Goal: Browse casually

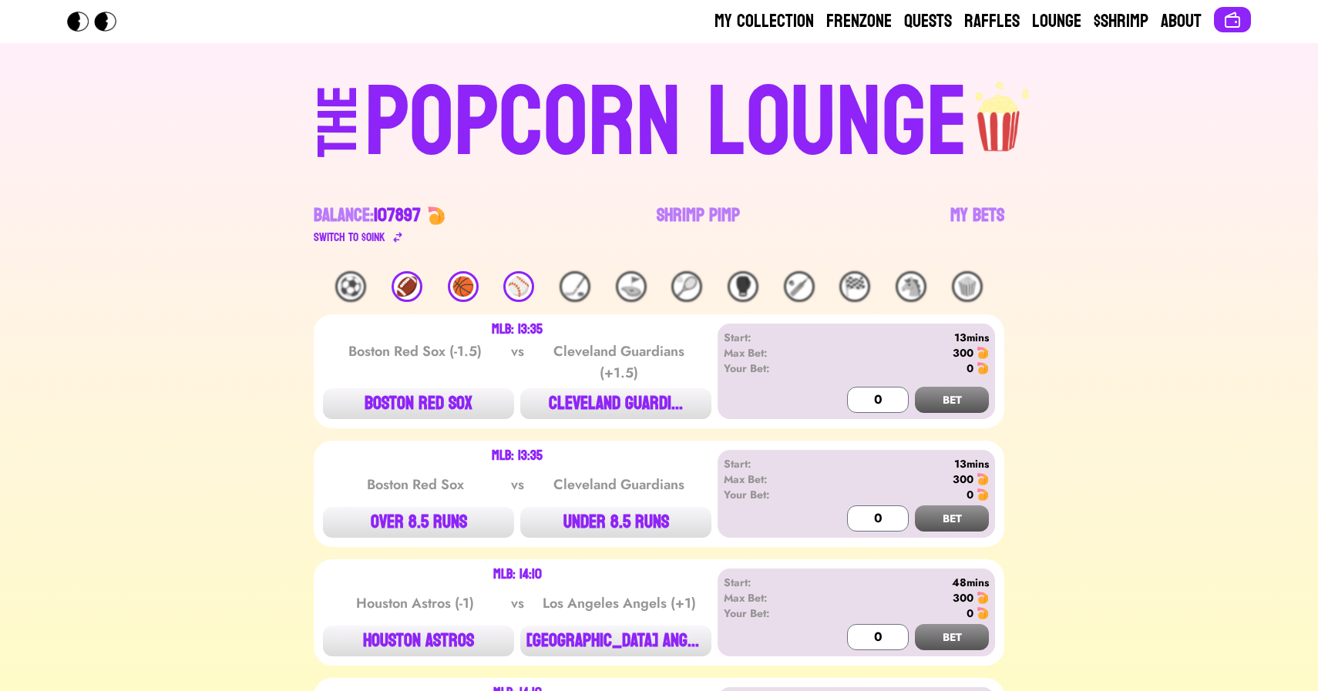
click at [467, 288] on div "🏀" at bounding box center [463, 286] width 31 height 31
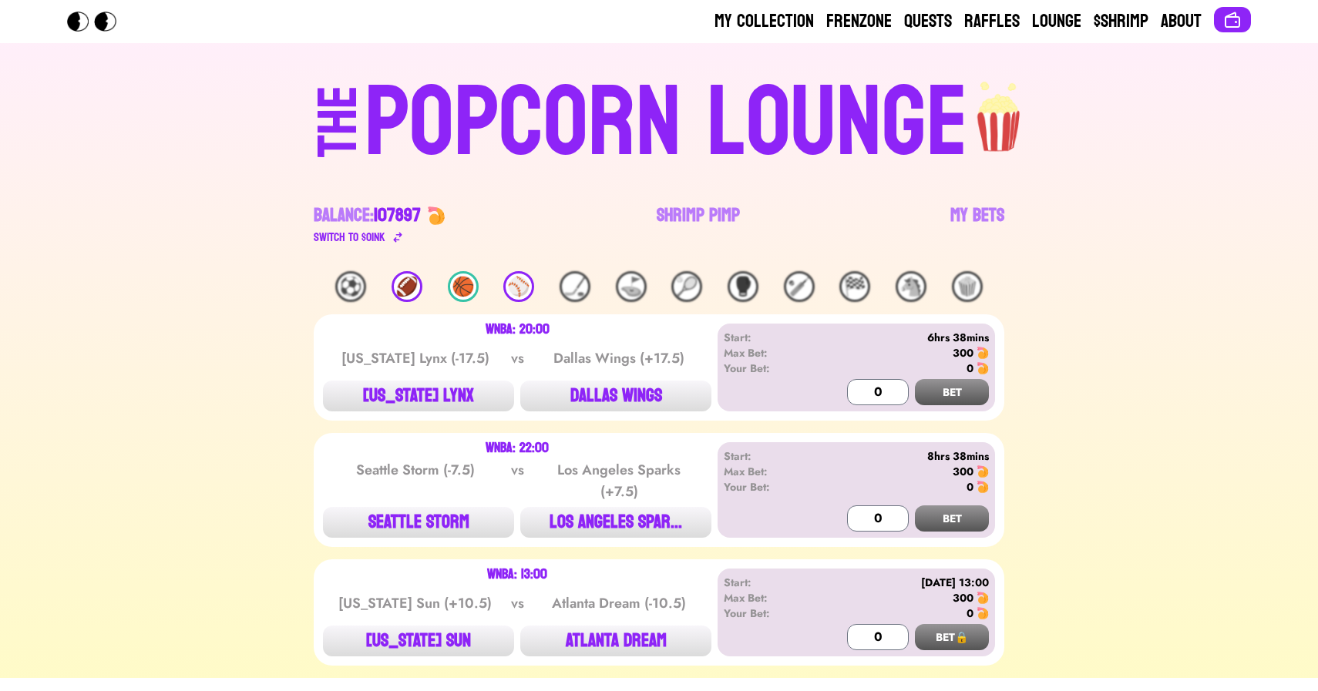
scroll to position [42, 0]
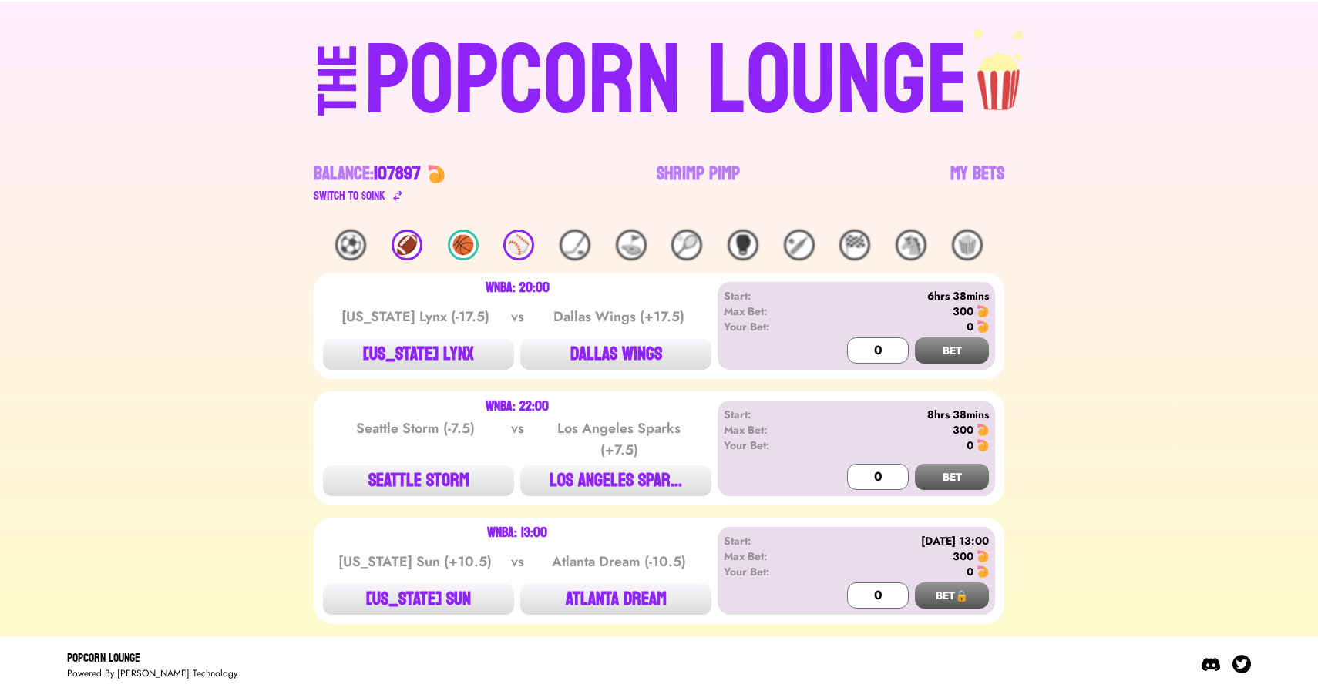
click at [519, 244] on div "⚾️" at bounding box center [518, 245] width 31 height 31
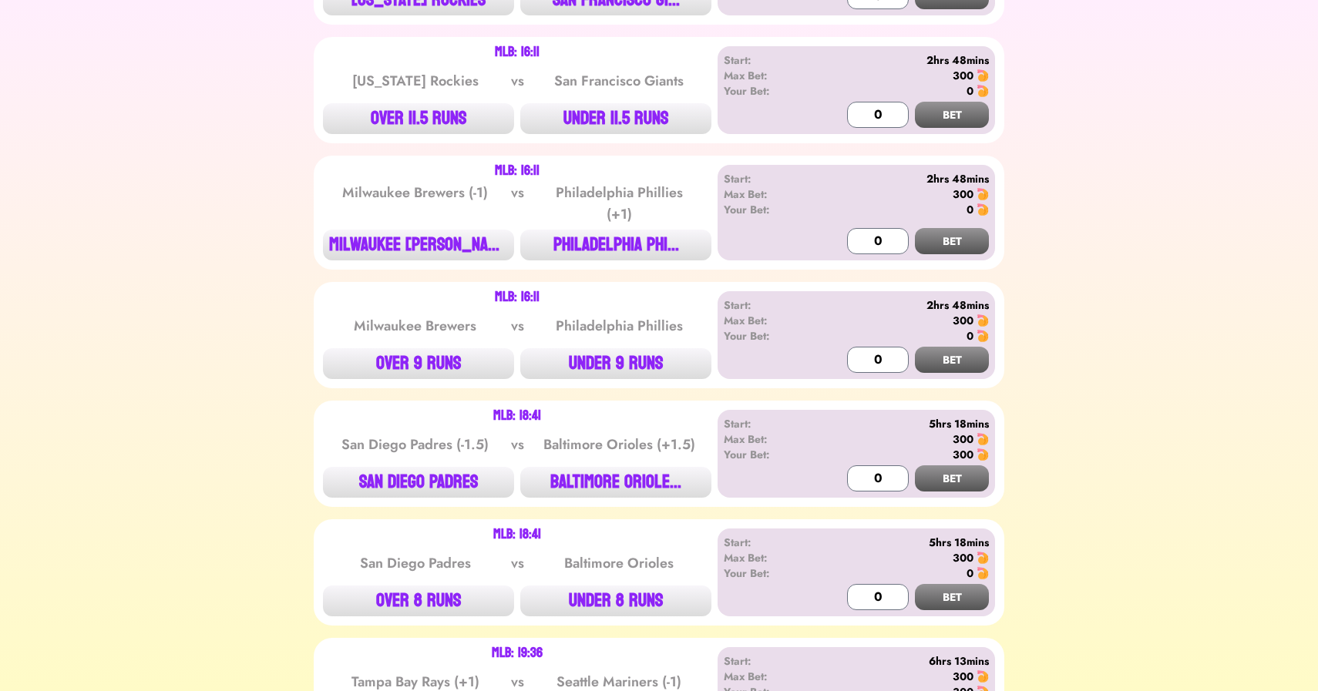
scroll to position [0, 0]
